Goal: Information Seeking & Learning: Understand process/instructions

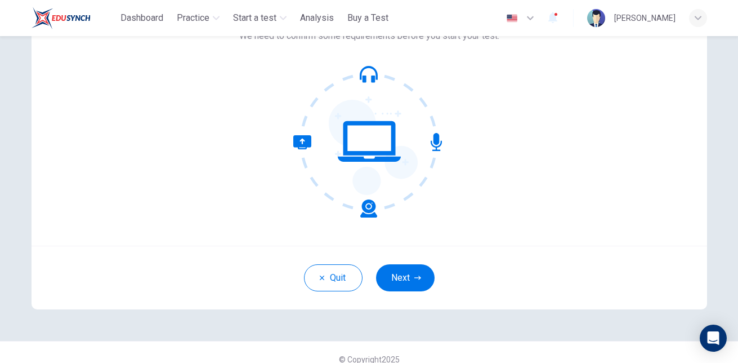
scroll to position [99, 0]
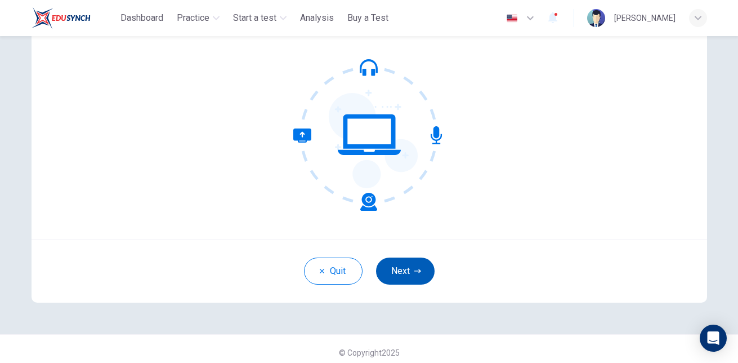
click at [416, 267] on icon "button" at bounding box center [417, 270] width 7 height 7
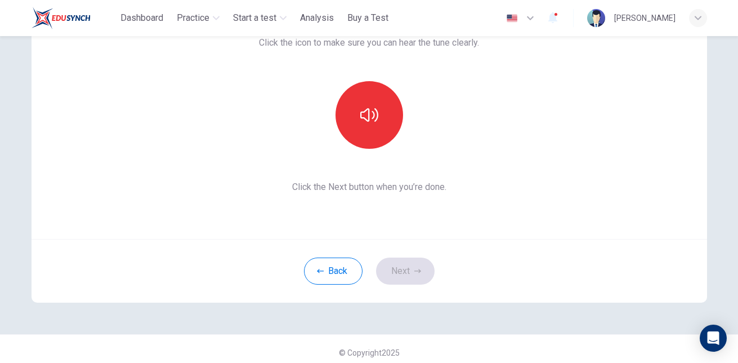
scroll to position [17, 0]
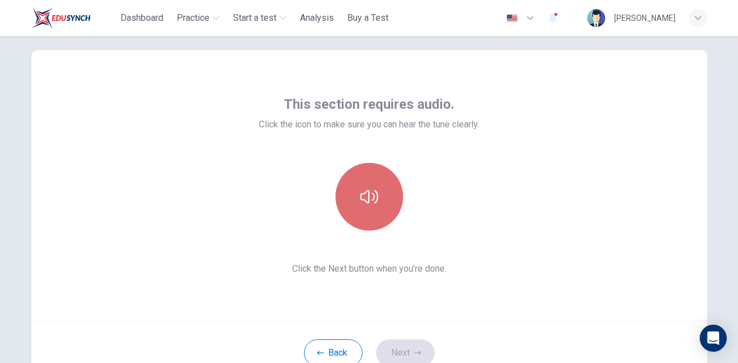
click at [365, 204] on icon "button" at bounding box center [369, 197] width 18 height 18
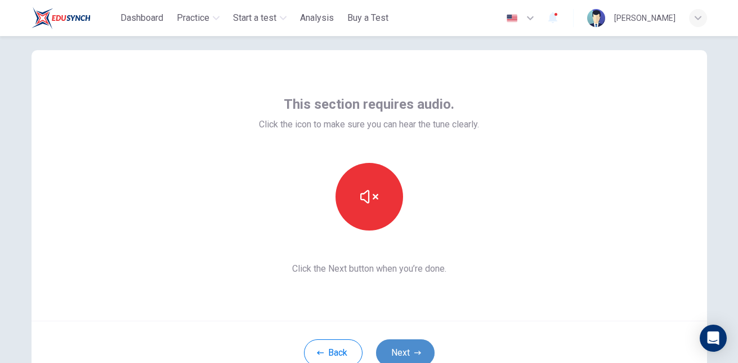
click at [416, 344] on button "Next" at bounding box center [405, 352] width 59 height 27
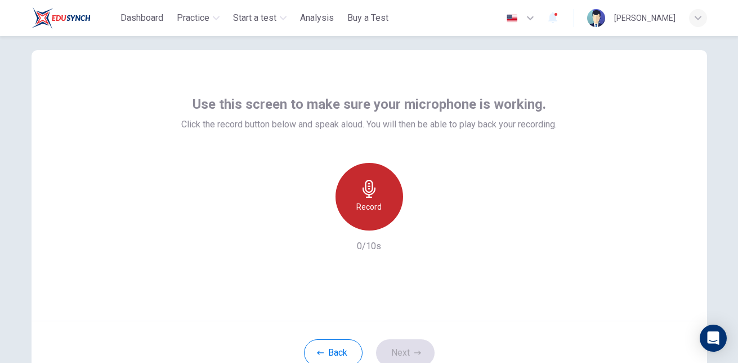
click at [360, 185] on icon "button" at bounding box center [369, 189] width 18 height 18
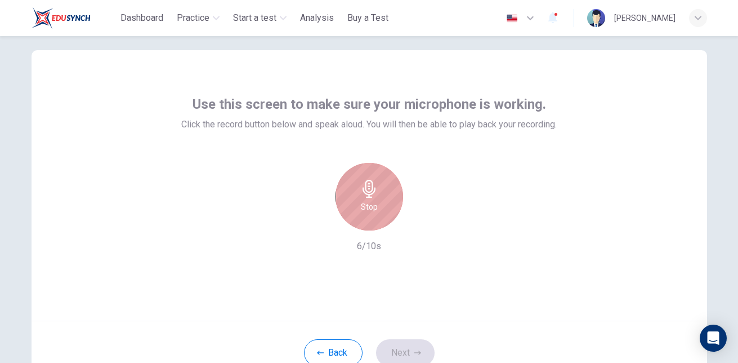
click at [360, 185] on icon "button" at bounding box center [369, 189] width 18 height 18
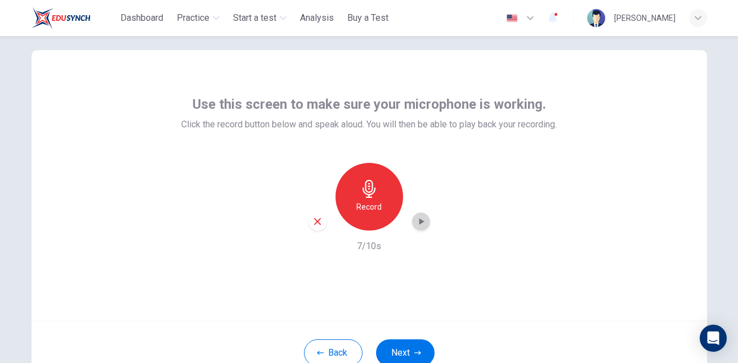
click at [416, 224] on icon "button" at bounding box center [421, 221] width 11 height 11
click at [414, 344] on button "Next" at bounding box center [405, 352] width 59 height 27
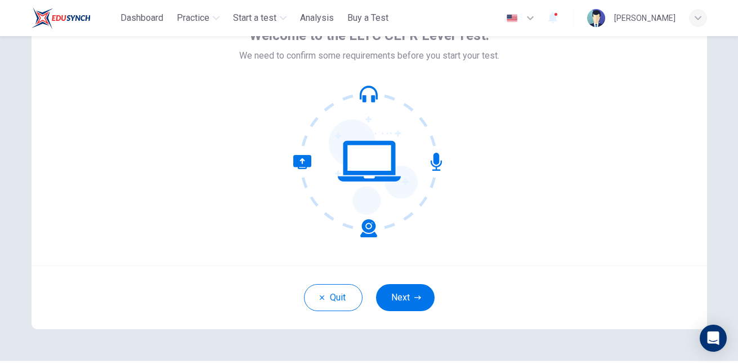
scroll to position [106, 0]
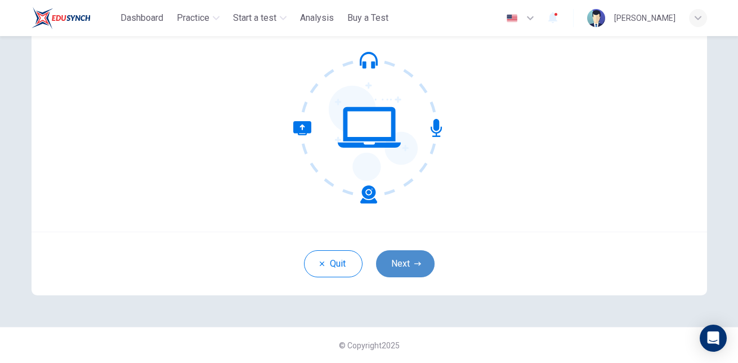
click at [414, 255] on button "Next" at bounding box center [405, 263] width 59 height 27
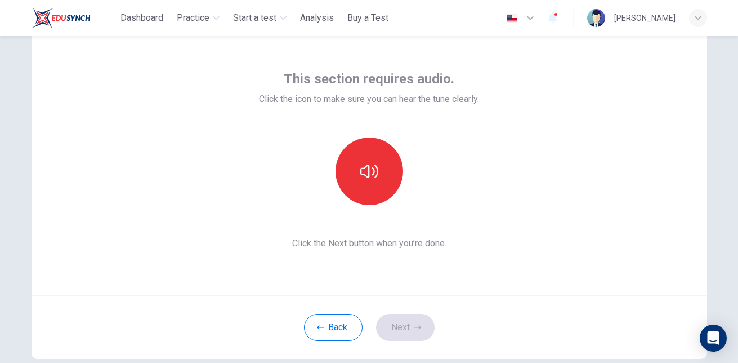
scroll to position [33, 0]
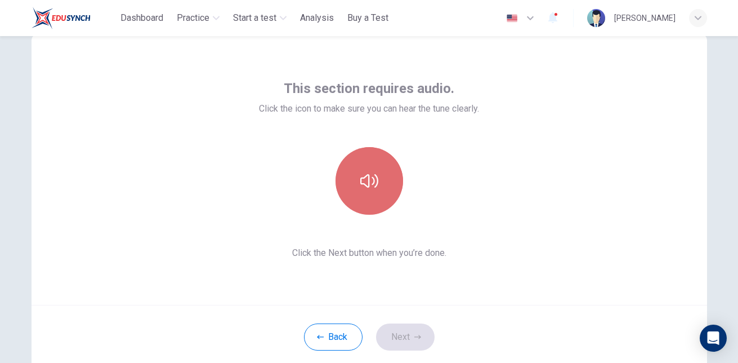
click at [342, 191] on button "button" at bounding box center [370, 181] width 68 height 68
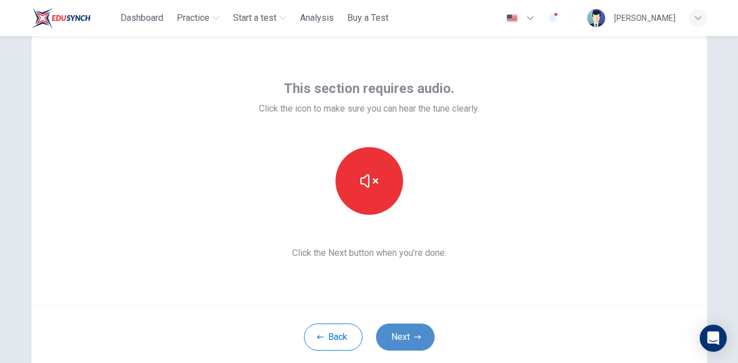
click at [409, 336] on button "Next" at bounding box center [405, 336] width 59 height 27
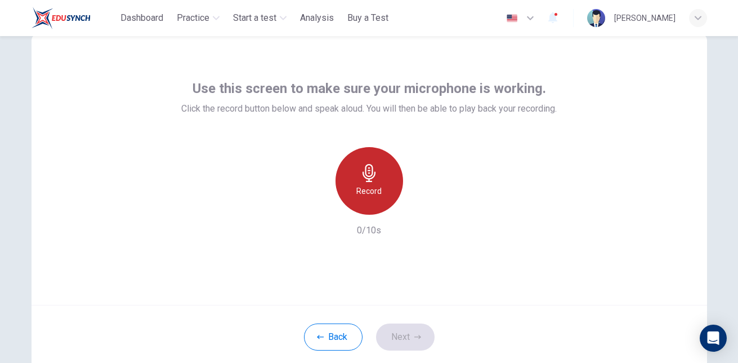
click at [365, 183] on div "Record" at bounding box center [370, 181] width 68 height 68
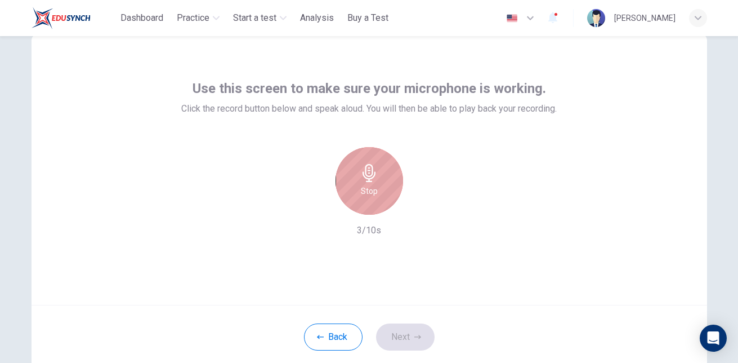
click at [361, 197] on h6 "Stop" at bounding box center [369, 191] width 17 height 14
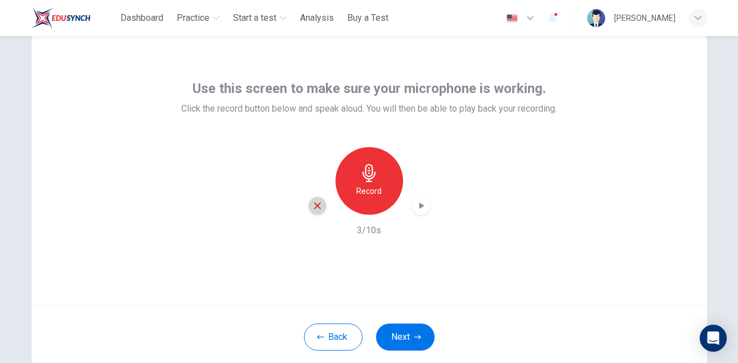
click at [313, 206] on icon "button" at bounding box center [318, 205] width 10 height 10
click at [402, 343] on button "Next" at bounding box center [405, 336] width 59 height 27
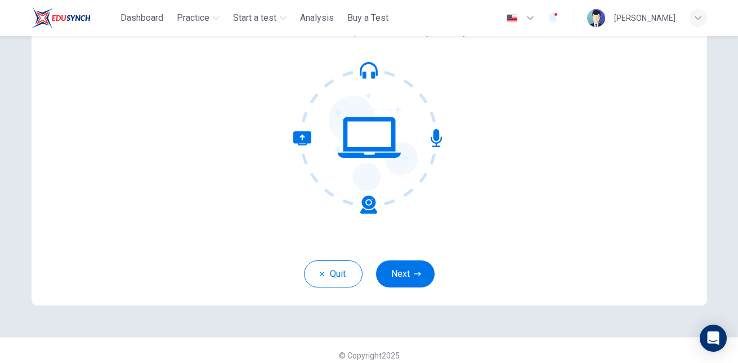
scroll to position [106, 0]
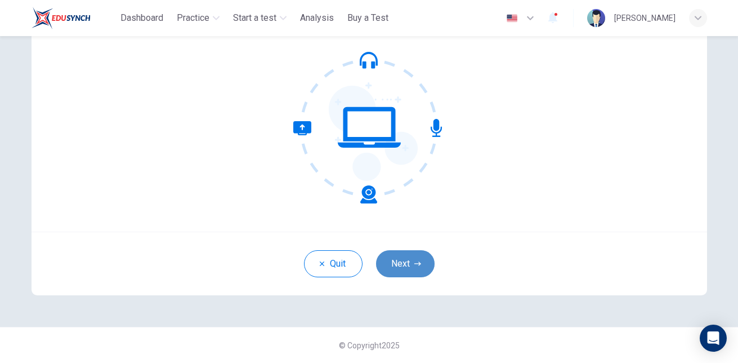
click at [392, 262] on button "Next" at bounding box center [405, 263] width 59 height 27
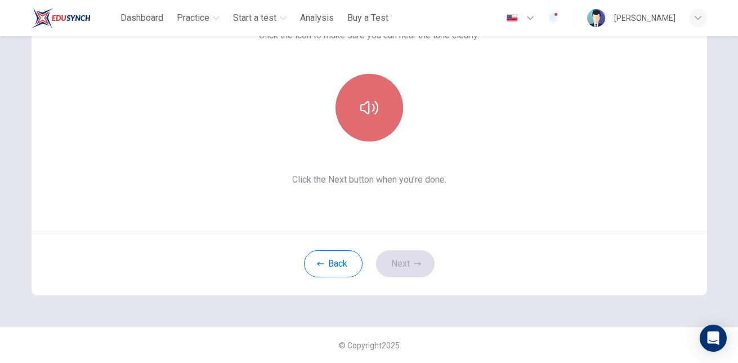
click at [370, 110] on icon "button" at bounding box center [369, 108] width 18 height 14
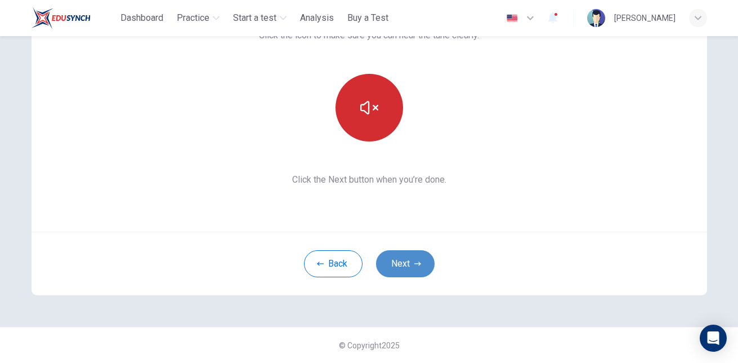
click at [415, 256] on button "Next" at bounding box center [405, 263] width 59 height 27
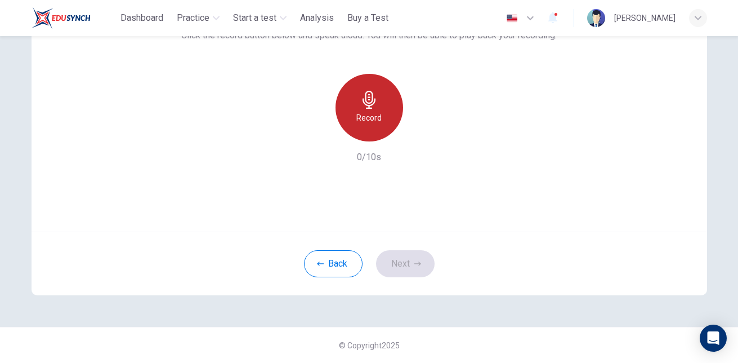
click at [360, 96] on icon "button" at bounding box center [369, 100] width 18 height 18
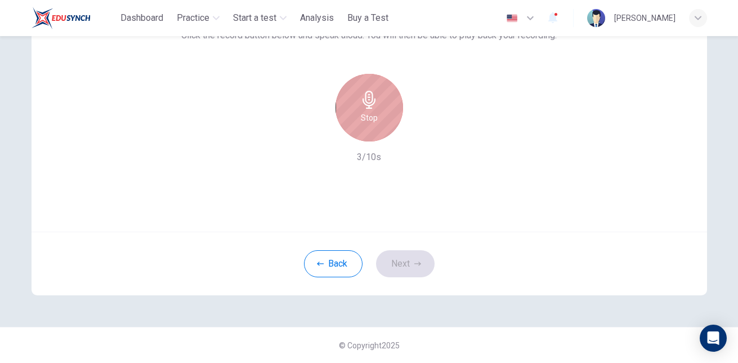
click at [360, 96] on icon "button" at bounding box center [369, 100] width 18 height 18
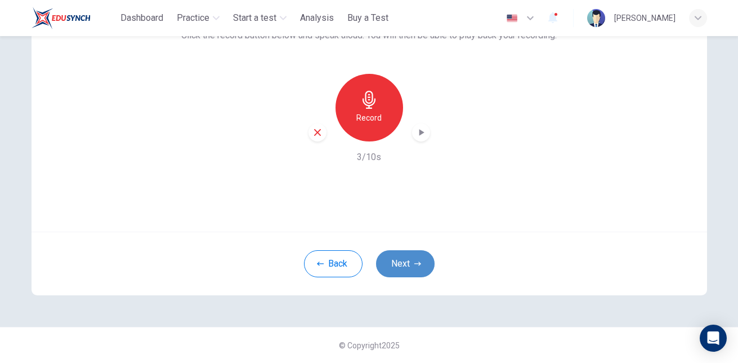
click at [408, 254] on button "Next" at bounding box center [405, 263] width 59 height 27
